Goal: Task Accomplishment & Management: Use online tool/utility

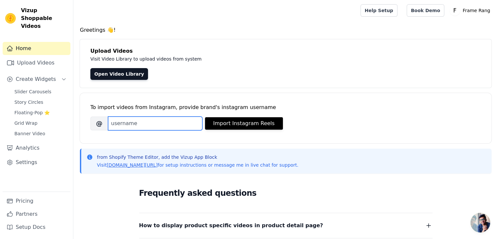
click at [133, 117] on input "Brand's Instagram Username" at bounding box center [155, 124] width 94 height 14
type input "framerang"
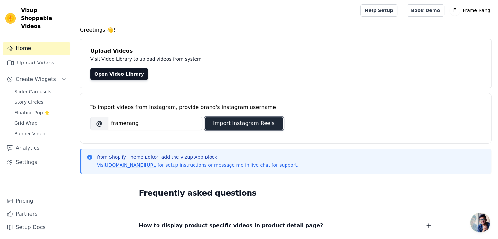
click at [252, 124] on button "Import Instagram Reels" at bounding box center [244, 123] width 78 height 12
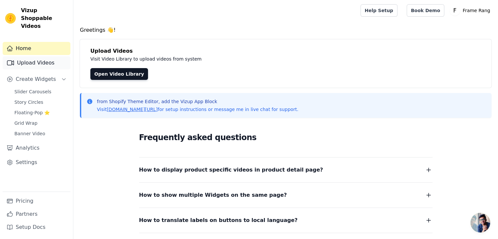
click at [31, 56] on link "Upload Videos" at bounding box center [37, 62] width 68 height 13
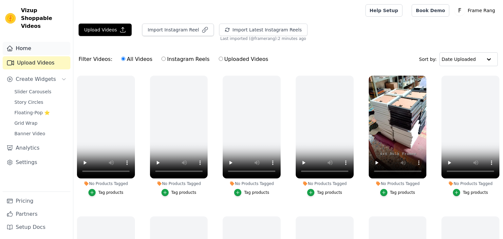
click at [28, 45] on link "Home" at bounding box center [37, 48] width 68 height 13
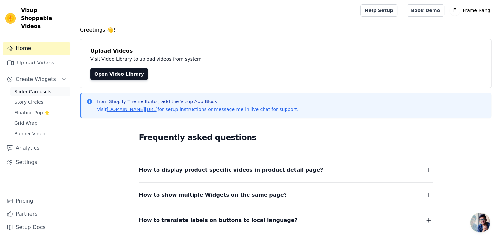
click at [22, 87] on link "Slider Carousels" at bounding box center [40, 91] width 60 height 9
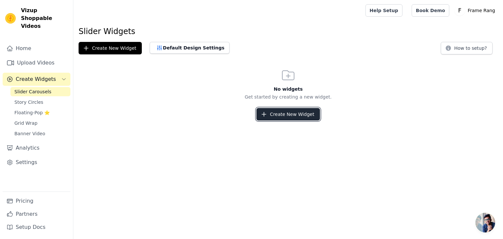
click at [266, 108] on button "Create New Widget" at bounding box center [287, 114] width 63 height 12
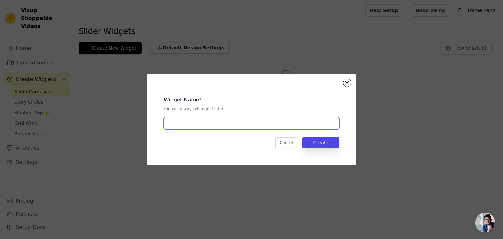
click at [212, 122] on input "text" at bounding box center [251, 123] width 175 height 12
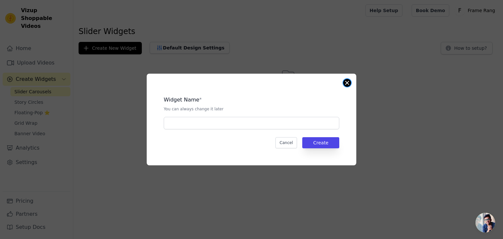
click at [345, 84] on button "Close modal" at bounding box center [347, 83] width 8 height 8
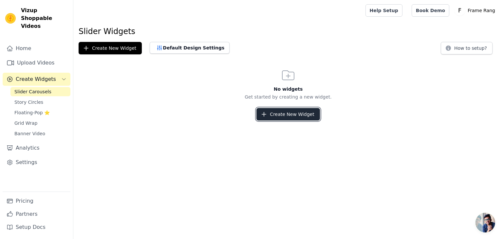
click at [285, 113] on button "Create New Widget" at bounding box center [287, 114] width 63 height 12
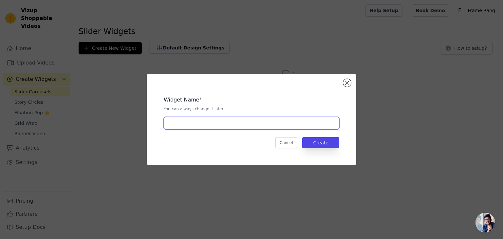
click at [239, 127] on input "text" at bounding box center [251, 123] width 175 height 12
type input "Home Shoppable"
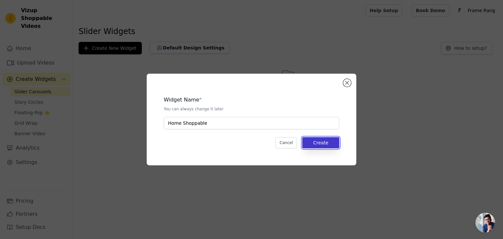
click at [318, 140] on button "Create" at bounding box center [320, 142] width 37 height 11
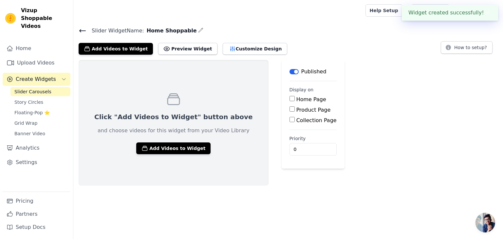
click at [289, 99] on input "Home Page" at bounding box center [291, 98] width 5 height 5
checkbox input "true"
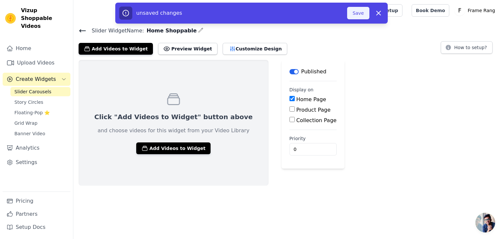
click at [361, 17] on button "Save" at bounding box center [358, 13] width 22 height 12
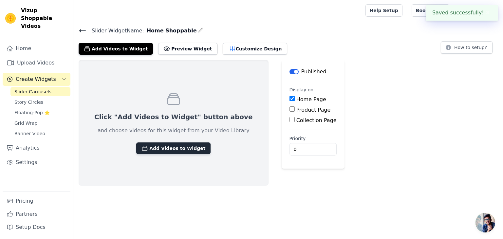
click at [173, 148] on button "Add Videos to Widget" at bounding box center [173, 148] width 74 height 12
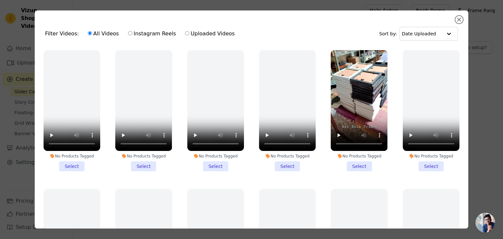
click at [128, 34] on label "Instagram Reels" at bounding box center [152, 33] width 48 height 9
click at [128, 34] on input "Instagram Reels" at bounding box center [130, 33] width 4 height 4
radio input "true"
click at [358, 164] on li "No Products Tagged Select" at bounding box center [359, 110] width 57 height 121
click at [0, 0] on input "No Products Tagged Select" at bounding box center [0, 0] width 0 height 0
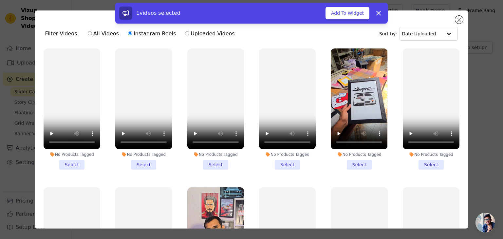
scroll to position [304, 0]
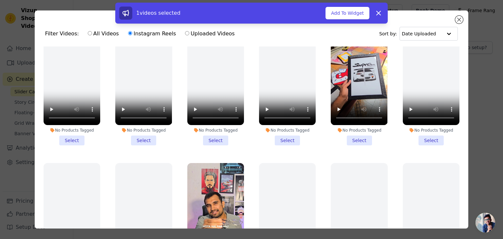
click at [356, 132] on li "No Products Tagged Select" at bounding box center [359, 84] width 57 height 121
click at [0, 0] on input "No Products Tagged Select" at bounding box center [0, 0] width 0 height 0
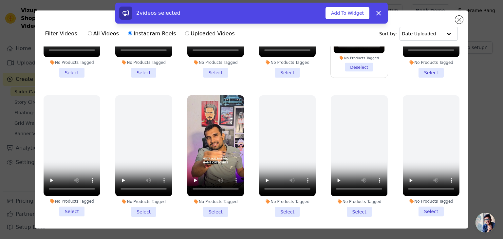
scroll to position [372, 0]
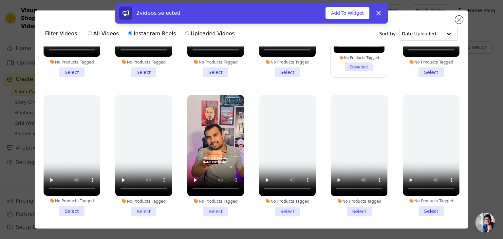
click at [215, 200] on li "No Products Tagged Select" at bounding box center [215, 155] width 57 height 121
click at [0, 0] on input "No Products Tagged Select" at bounding box center [0, 0] width 0 height 0
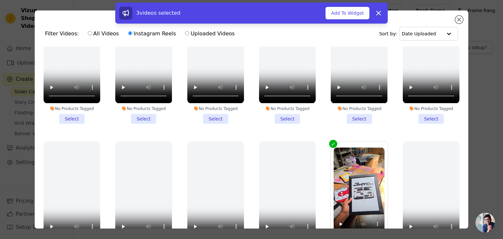
scroll to position [0, 0]
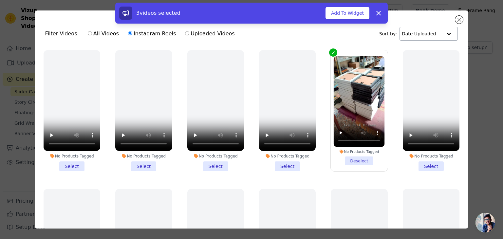
click at [420, 37] on input "text" at bounding box center [422, 33] width 41 height 13
click at [415, 54] on div "Date Created" at bounding box center [426, 54] width 55 height 8
click at [419, 37] on input "text" at bounding box center [423, 33] width 37 height 13
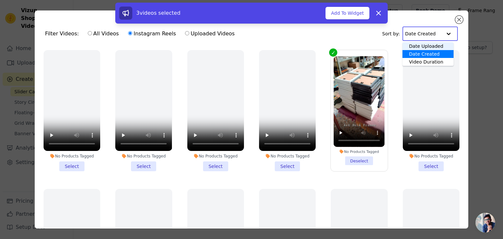
click at [416, 44] on div "Date Uploaded" at bounding box center [427, 46] width 51 height 8
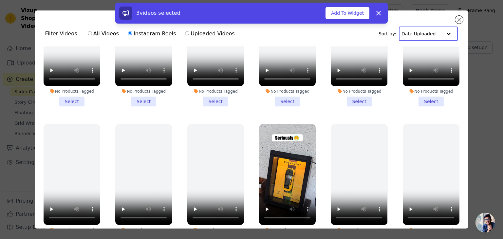
scroll to position [670, 0]
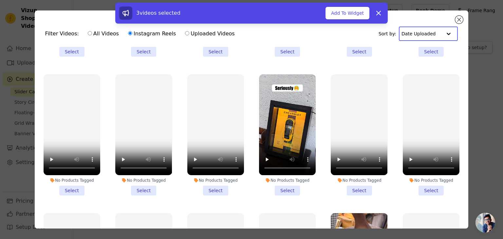
click at [283, 175] on li "No Products Tagged Select" at bounding box center [287, 134] width 57 height 121
click at [0, 0] on input "No Products Tagged Select" at bounding box center [0, 0] width 0 height 0
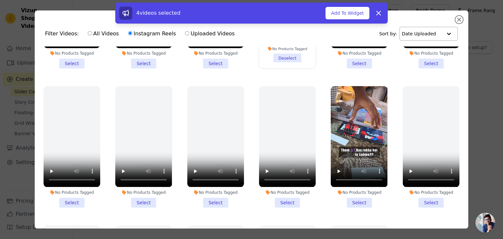
scroll to position [797, 0]
click at [356, 185] on li "No Products Tagged Select" at bounding box center [359, 146] width 57 height 121
click at [0, 0] on input "No Products Tagged Select" at bounding box center [0, 0] width 0 height 0
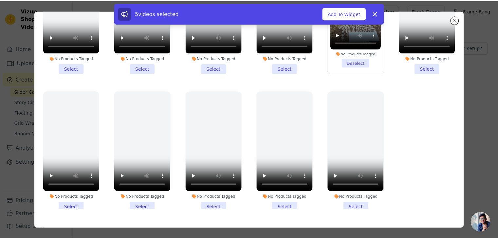
scroll to position [56, 0]
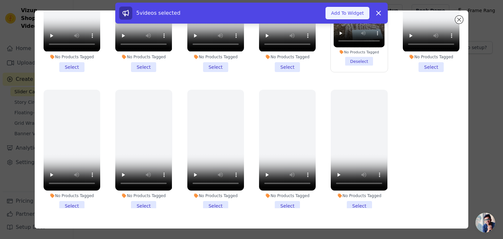
click at [335, 17] on button "Add To Widget" at bounding box center [347, 13] width 44 height 12
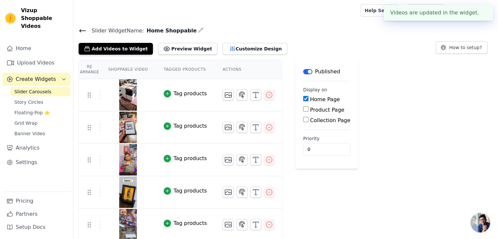
scroll to position [1, 0]
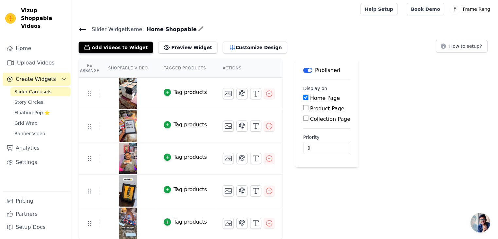
click at [183, 125] on div "Tag products" at bounding box center [189, 125] width 33 height 8
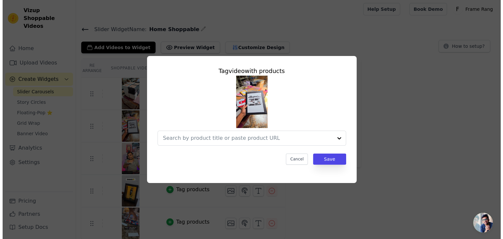
scroll to position [0, 0]
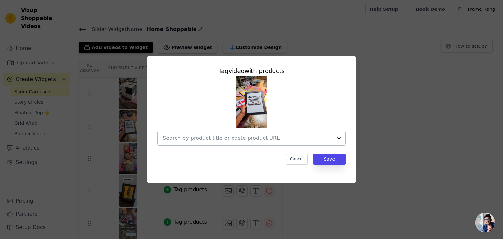
click at [219, 144] on div at bounding box center [248, 138] width 170 height 14
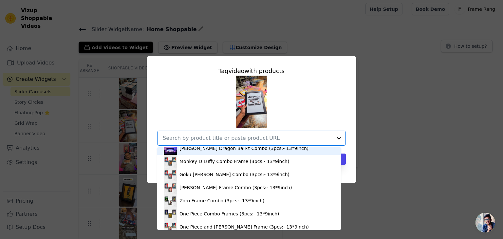
scroll to position [838, 0]
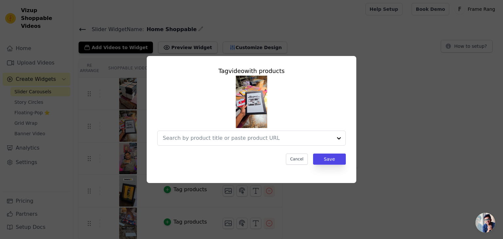
click at [349, 118] on div "Tag video with products Cancel Save" at bounding box center [251, 115] width 199 height 109
click at [300, 159] on button "Cancel" at bounding box center [297, 158] width 22 height 11
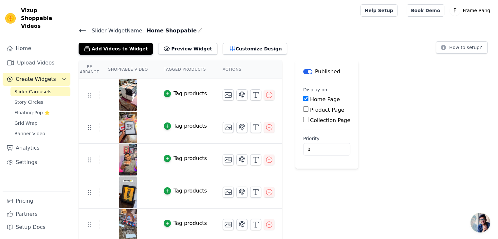
scroll to position [1, 0]
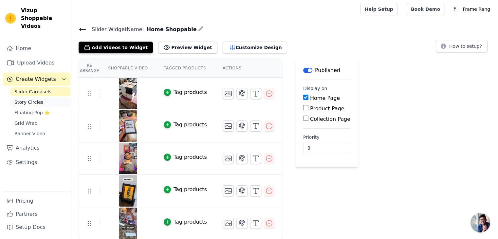
click at [27, 99] on span "Story Circles" at bounding box center [28, 102] width 29 height 7
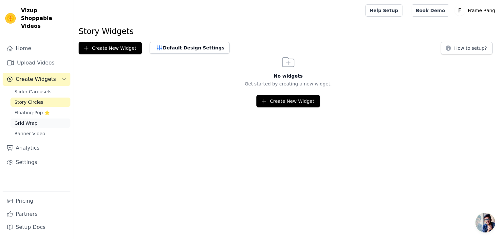
click at [20, 120] on span "Grid Wrap" at bounding box center [25, 123] width 23 height 7
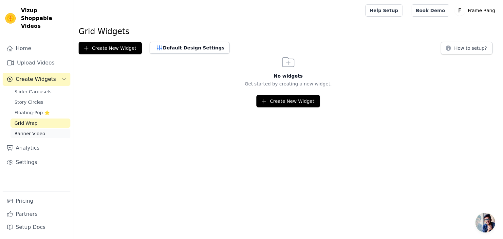
click at [25, 130] on span "Banner Video" at bounding box center [29, 133] width 31 height 7
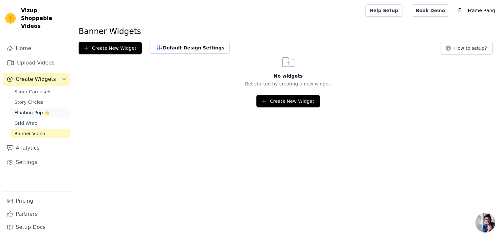
click at [25, 109] on span "Floating-Pop ⭐" at bounding box center [31, 112] width 35 height 7
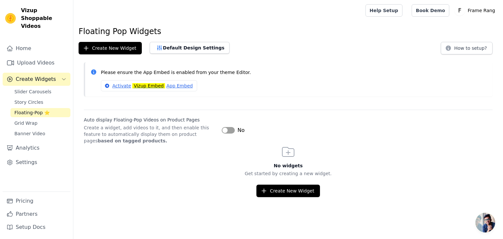
click at [276, 74] on p "Please ensure the App Embed is enabled from your theme Editor." at bounding box center [294, 73] width 386 height 8
click at [34, 88] on span "Slider Carousels" at bounding box center [32, 91] width 37 height 7
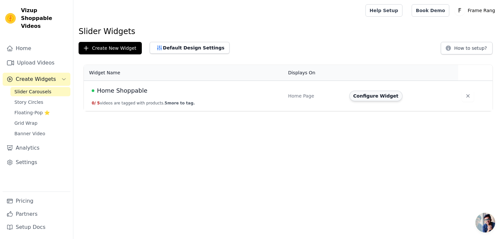
click at [391, 95] on button "Configure Widget" at bounding box center [375, 96] width 53 height 10
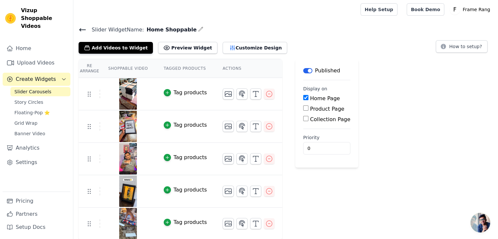
scroll to position [1, 0]
click at [182, 48] on button "Preview Widget" at bounding box center [187, 48] width 59 height 12
